Goal: Task Accomplishment & Management: Manage account settings

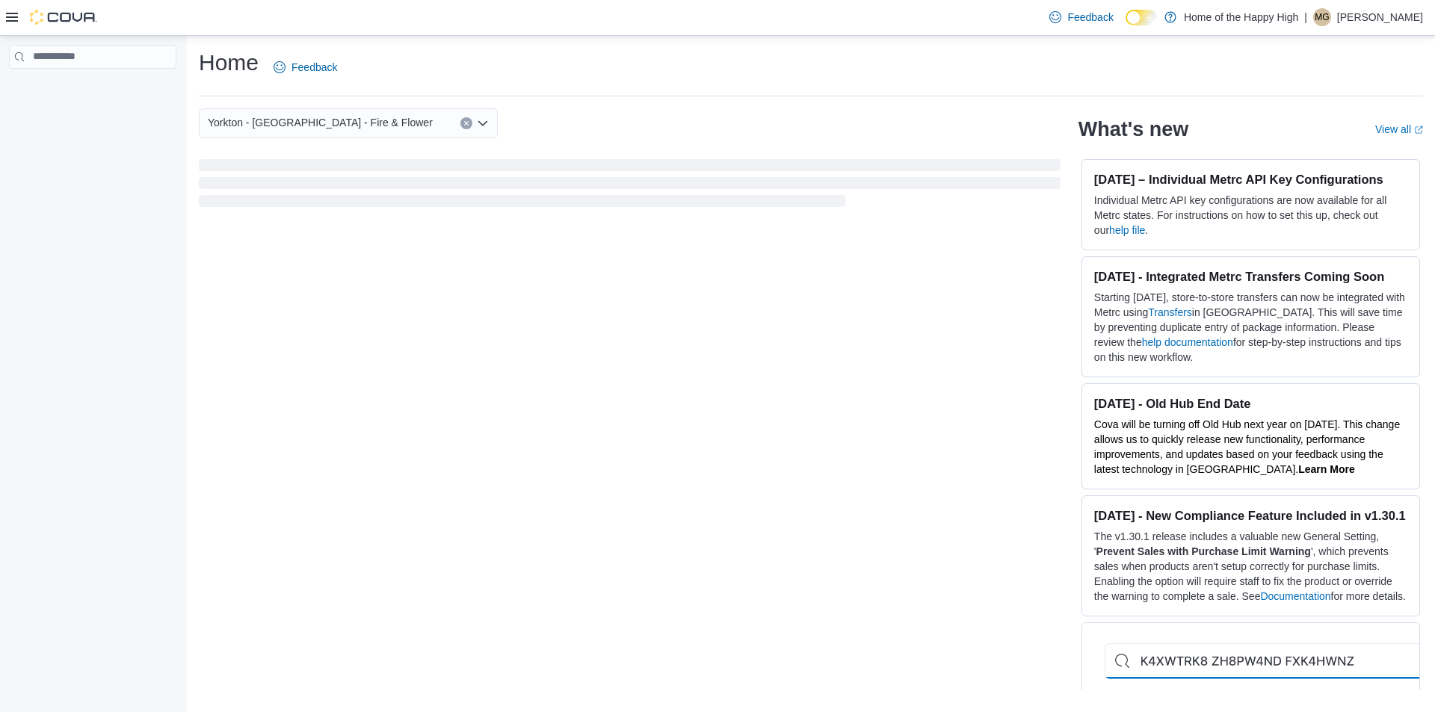
click at [1397, 13] on p "Machaela Gardner" at bounding box center [1380, 17] width 86 height 18
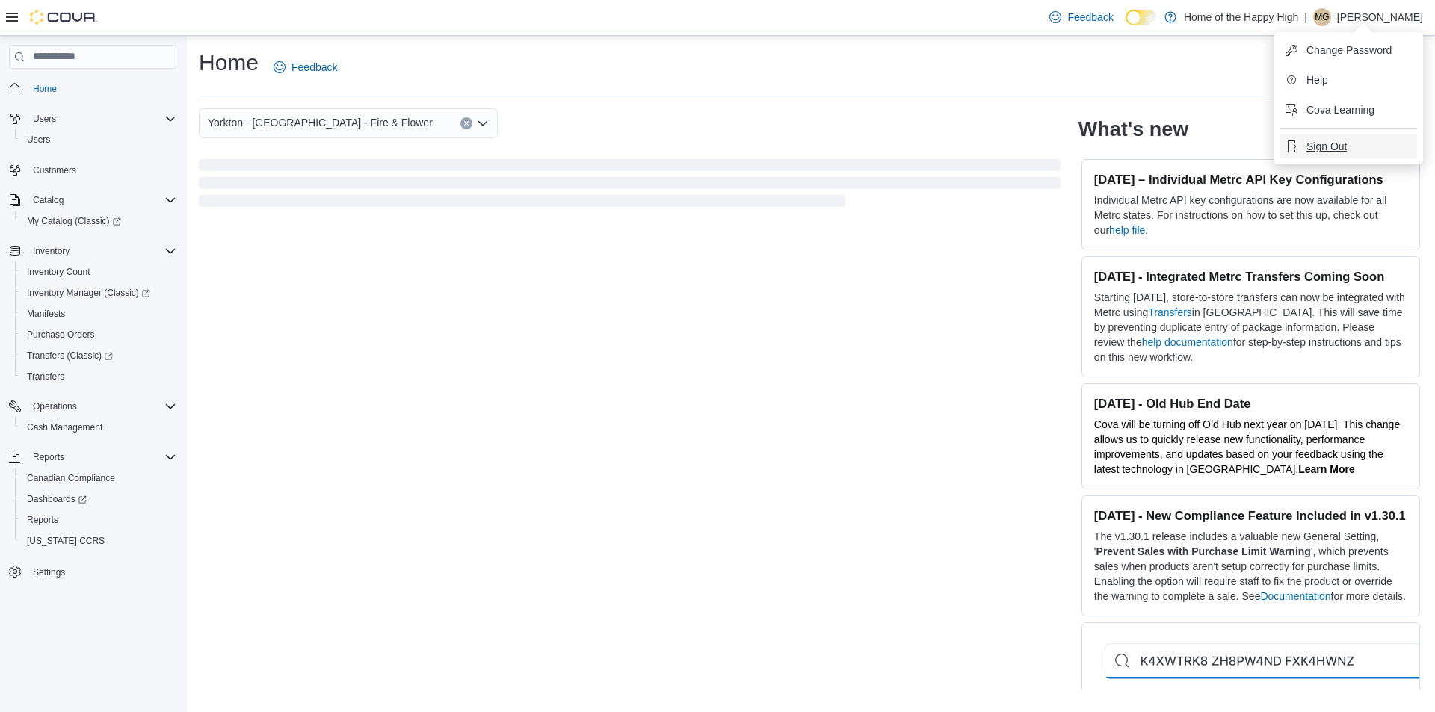
click at [1338, 148] on span "Sign Out" at bounding box center [1326, 146] width 40 height 15
